Goal: Information Seeking & Learning: Understand process/instructions

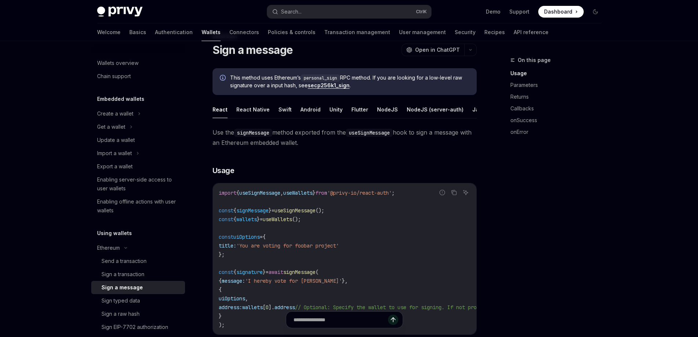
scroll to position [110, 0]
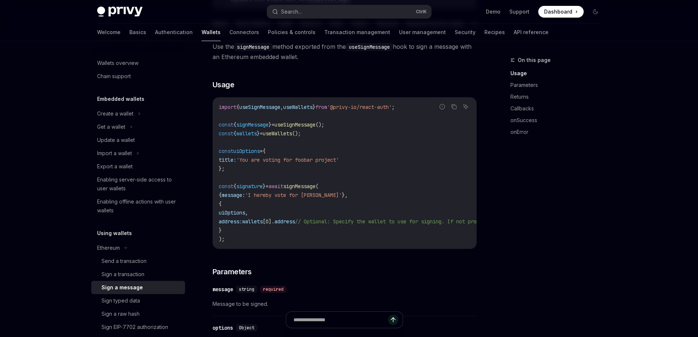
click at [245, 216] on span "uiOptions" at bounding box center [232, 212] width 26 height 7
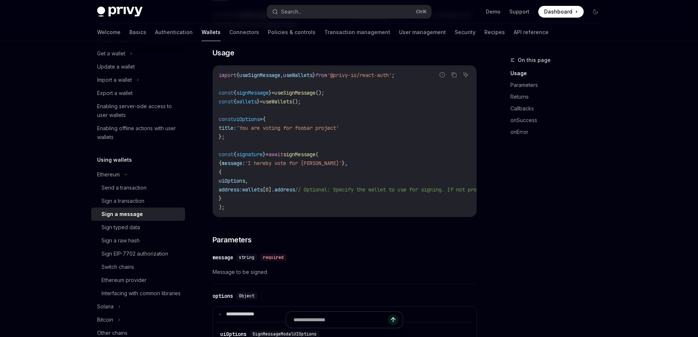
scroll to position [121, 0]
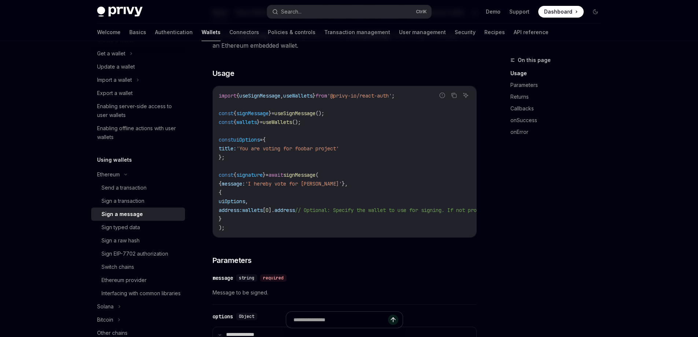
click at [255, 125] on span "wallets" at bounding box center [246, 122] width 21 height 7
click at [242, 213] on span "address:" at bounding box center [230, 210] width 23 height 7
click at [263, 213] on span "wallets" at bounding box center [252, 210] width 21 height 7
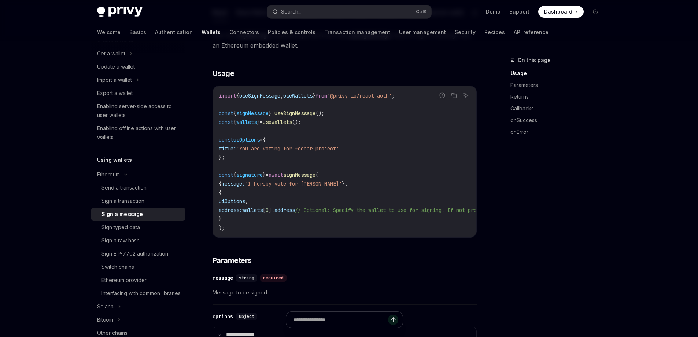
click at [263, 213] on span "wallets" at bounding box center [252, 210] width 21 height 7
click at [295, 213] on span "address" at bounding box center [284, 210] width 21 height 7
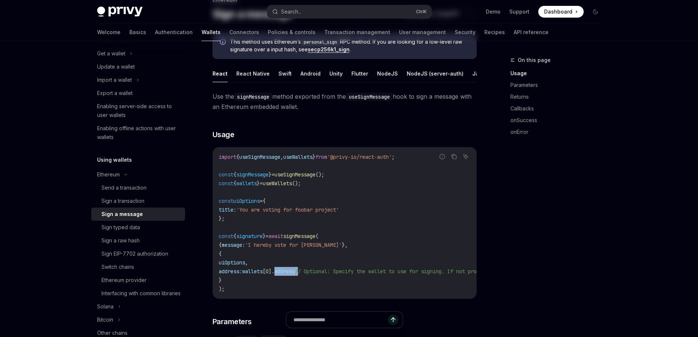
scroll to position [73, 0]
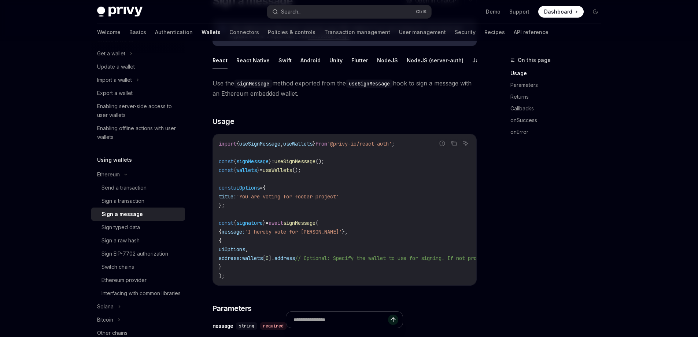
click at [315, 226] on span "signMessage" at bounding box center [299, 222] width 32 height 7
click at [135, 191] on div "Send a transaction" at bounding box center [123, 187] width 45 height 9
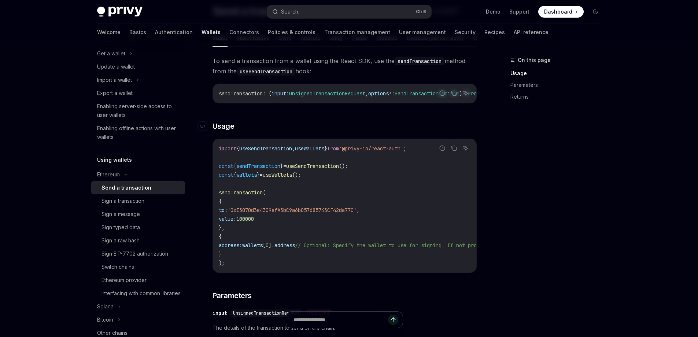
scroll to position [73, 0]
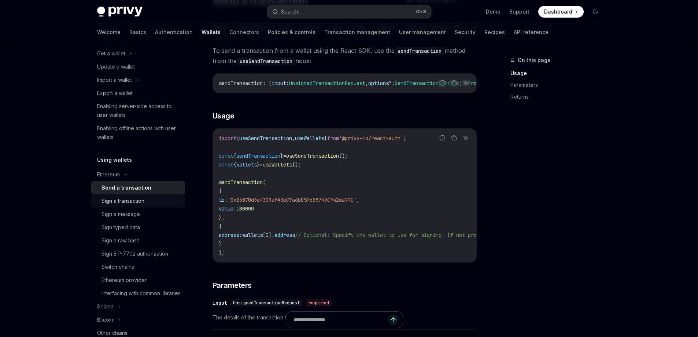
click at [142, 205] on link "Sign a transaction" at bounding box center [138, 200] width 94 height 13
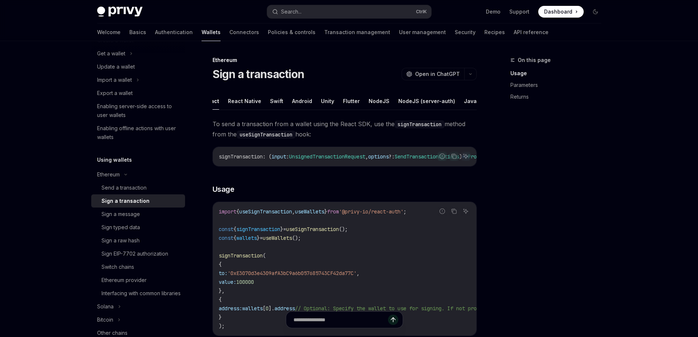
scroll to position [0, 30]
click at [406, 106] on button "NodeJS (server-auth)" at bounding box center [405, 100] width 57 height 17
type textarea "*"
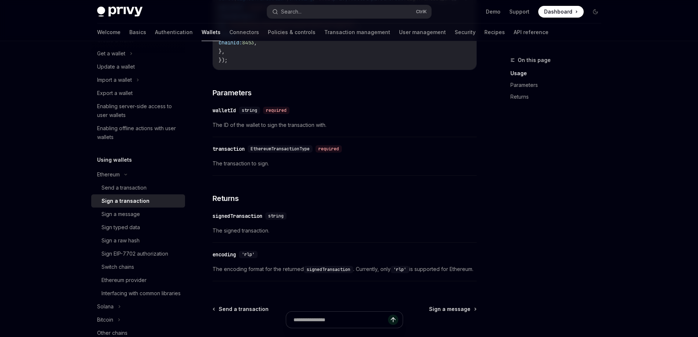
scroll to position [293, 0]
